Goal: Subscribe to service/newsletter

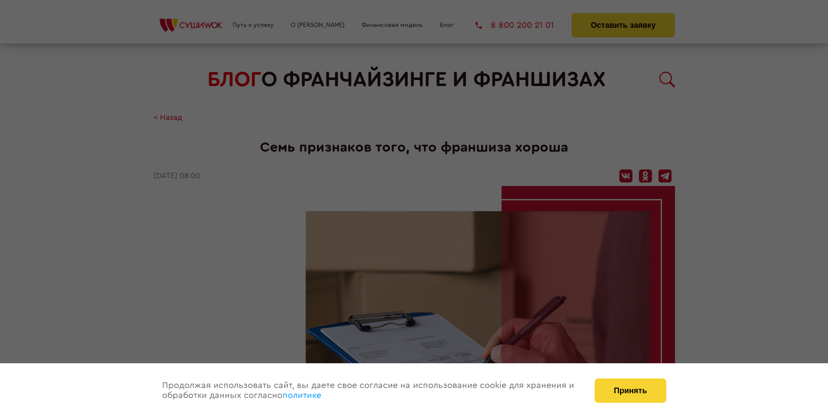
scroll to position [1042, 0]
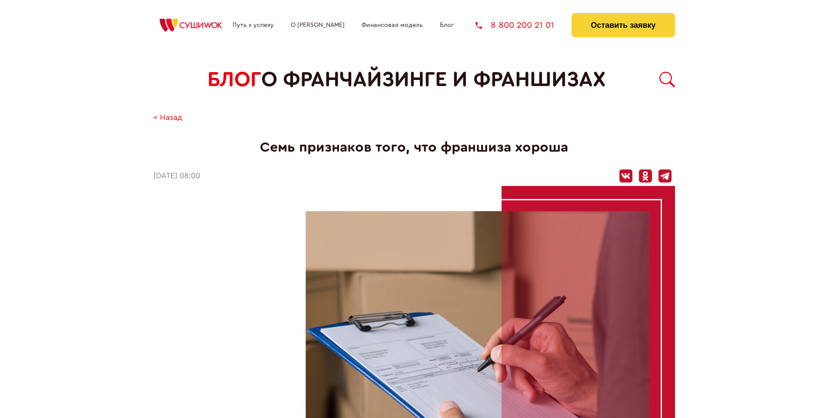
scroll to position [453, 0]
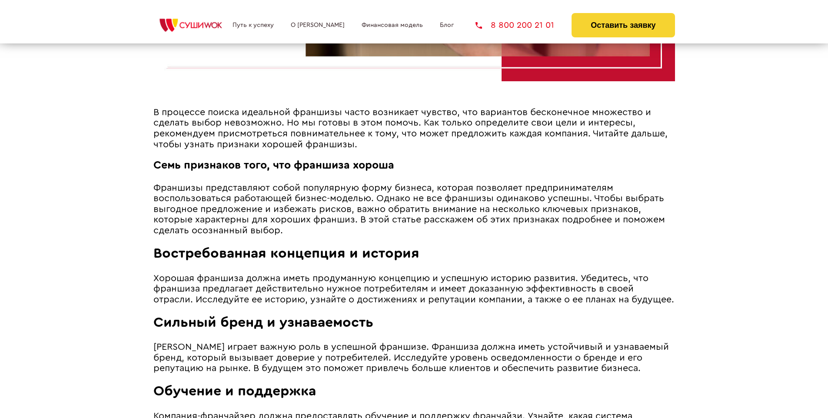
click at [407, 185] on span "Франшизы представляют собой популярную форму бизнеса, которая позволяет предпри…" at bounding box center [410, 210] width 512 height 52
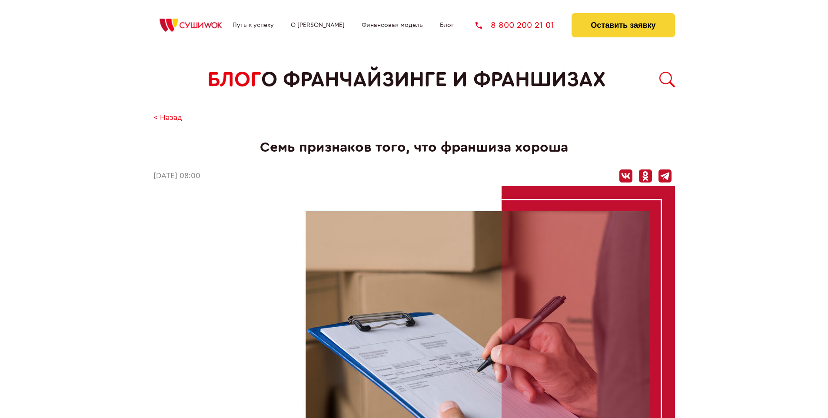
scroll to position [1042, 0]
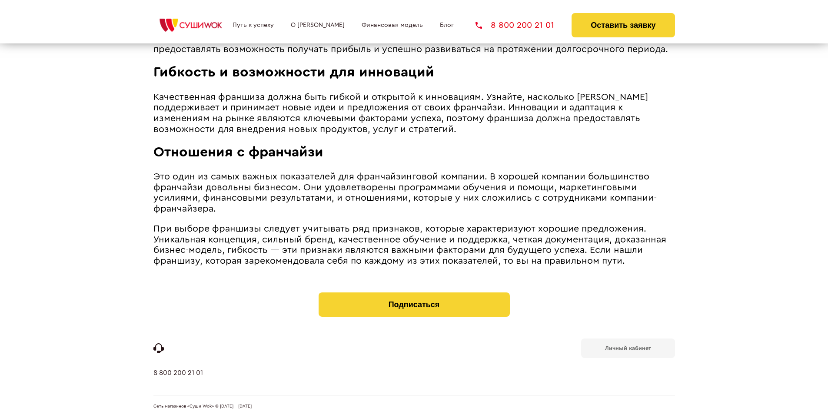
click at [628, 348] on b "Личный кабинет" at bounding box center [628, 349] width 46 height 6
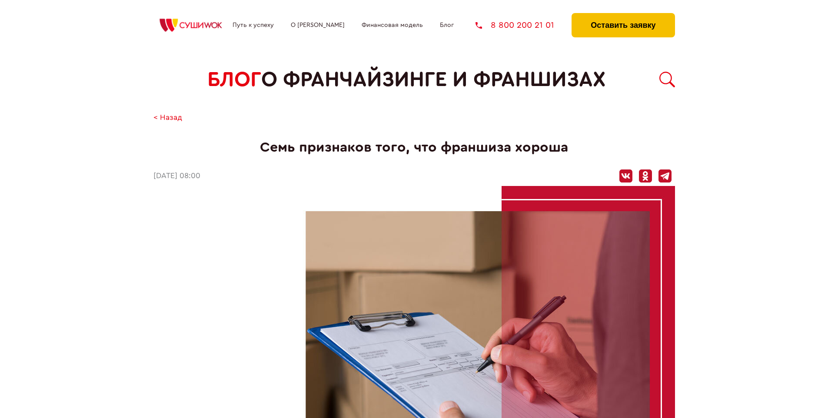
click at [623, 15] on button "Оставить заявку" at bounding box center [623, 25] width 103 height 24
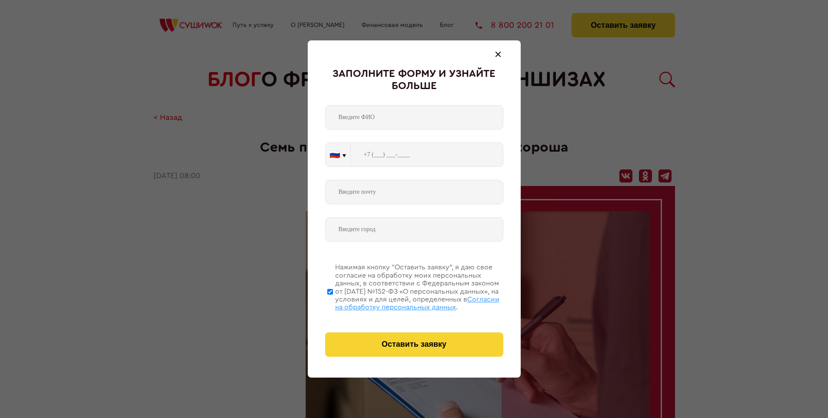
click at [403, 302] on span "Согласии на обработку персональных данных" at bounding box center [417, 303] width 164 height 15
click at [333, 302] on input "Нажимая кнопку “Оставить заявку”, я даю свое согласие на обработку моих персона…" at bounding box center [330, 292] width 6 height 70
checkbox input "false"
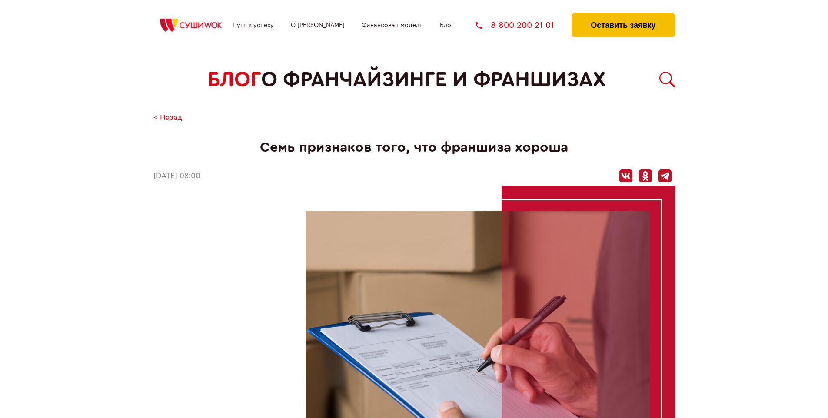
click at [623, 15] on button "Оставить заявку" at bounding box center [623, 25] width 103 height 24
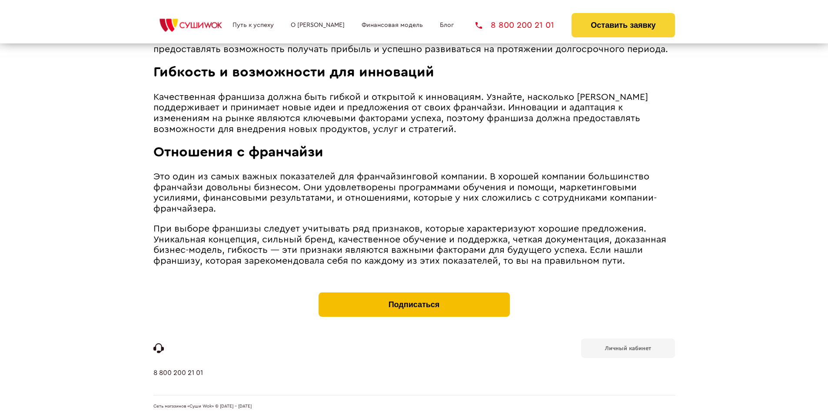
click at [414, 295] on button "Подписаться" at bounding box center [414, 305] width 191 height 24
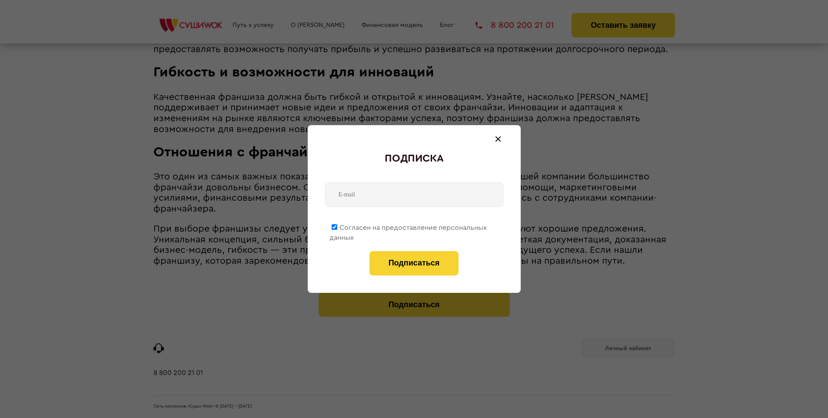
click at [409, 226] on span "Согласен на предоставление персональных данных" at bounding box center [408, 232] width 157 height 17
click at [337, 226] on input "Согласен на предоставление персональных данных" at bounding box center [335, 227] width 6 height 6
checkbox input "false"
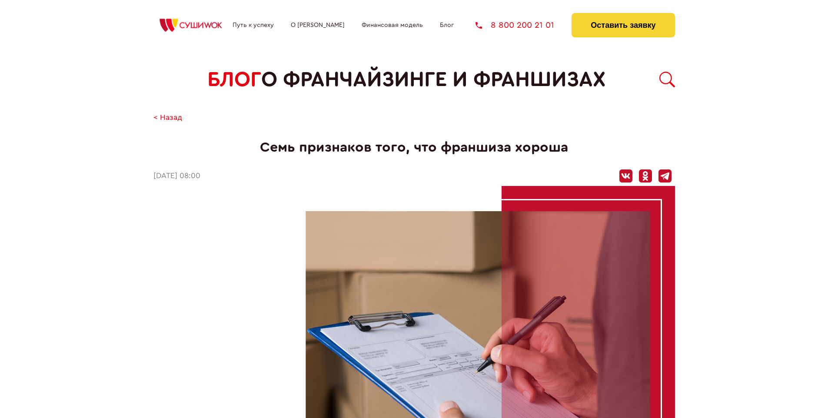
scroll to position [1042, 0]
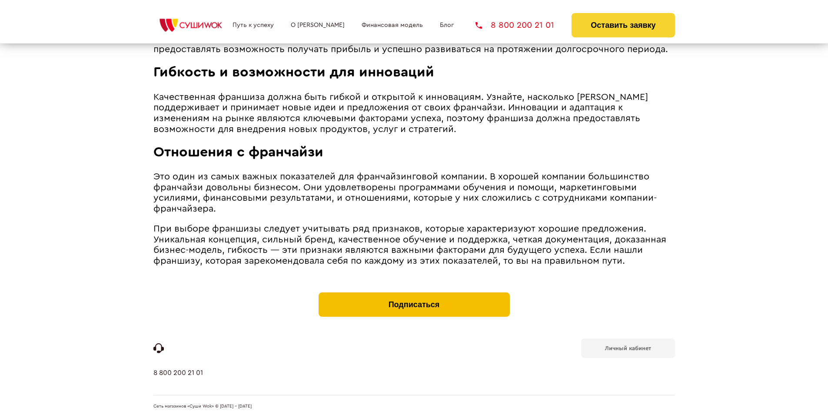
click at [414, 295] on button "Подписаться" at bounding box center [414, 305] width 191 height 24
